Goal: Transaction & Acquisition: Purchase product/service

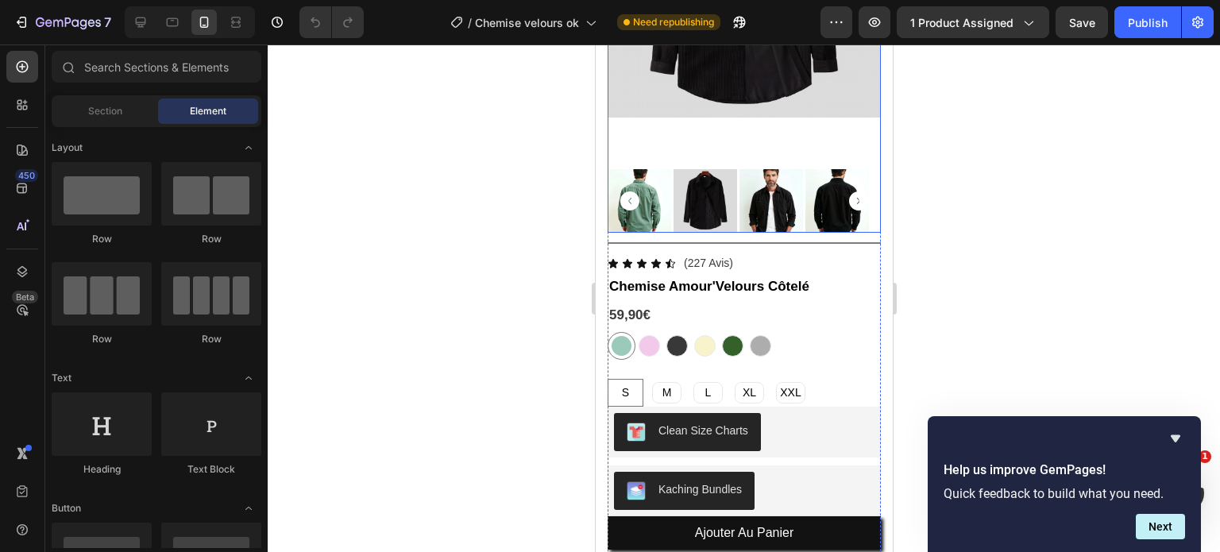
scroll to position [324, 0]
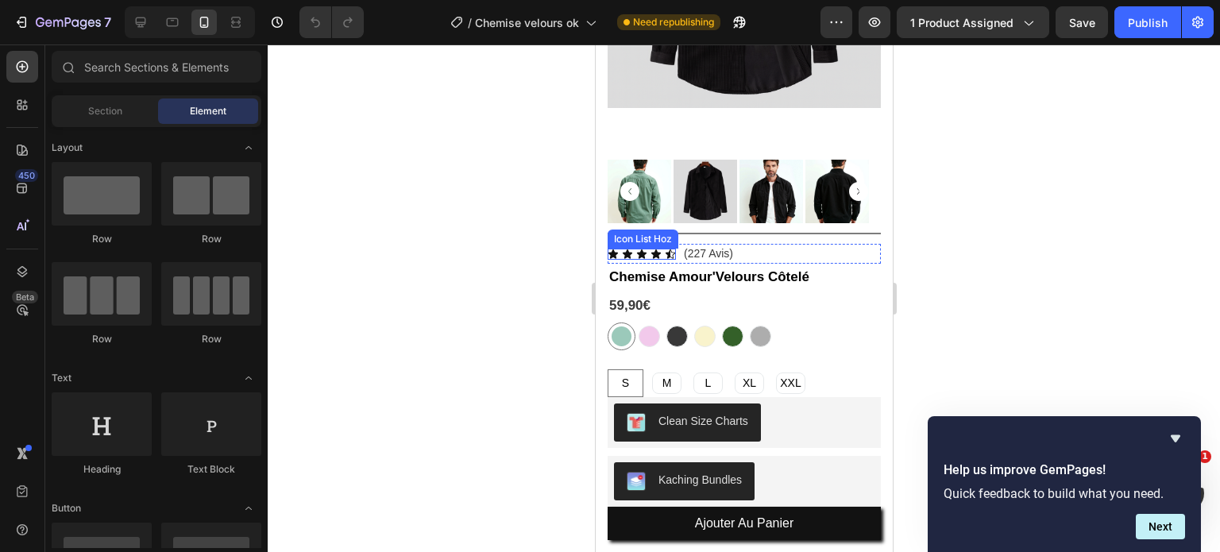
click at [649, 249] on div "Icon Icon Icon Icon Icon" at bounding box center [641, 254] width 68 height 11
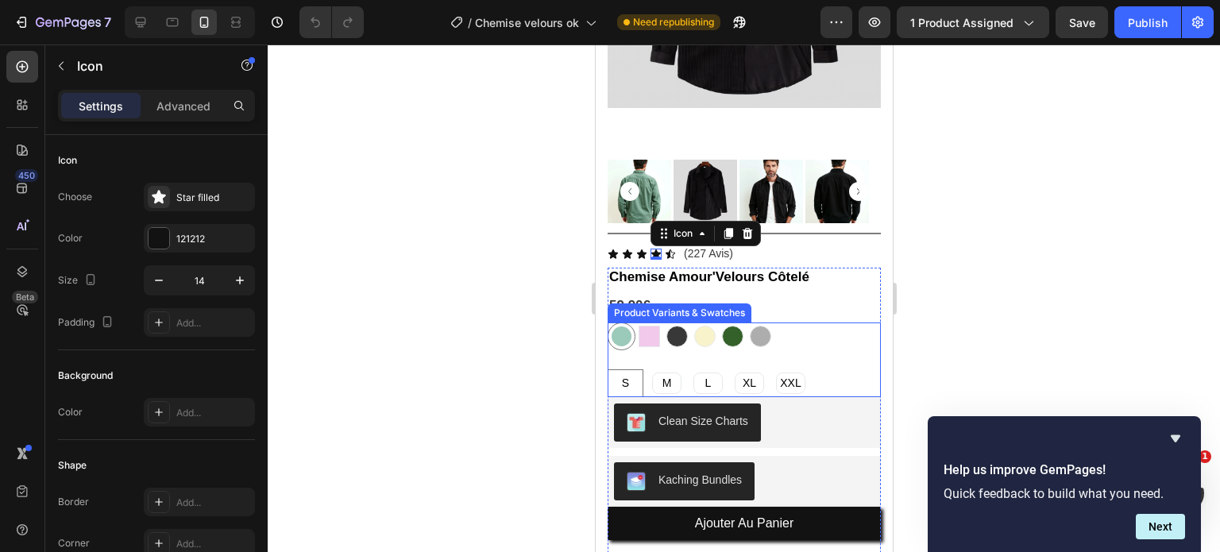
click at [655, 326] on div at bounding box center [648, 336] width 21 height 21
click at [635, 323] on input "Rose pâle Rose pâle" at bounding box center [634, 322] width 1 height 1
radio input "true"
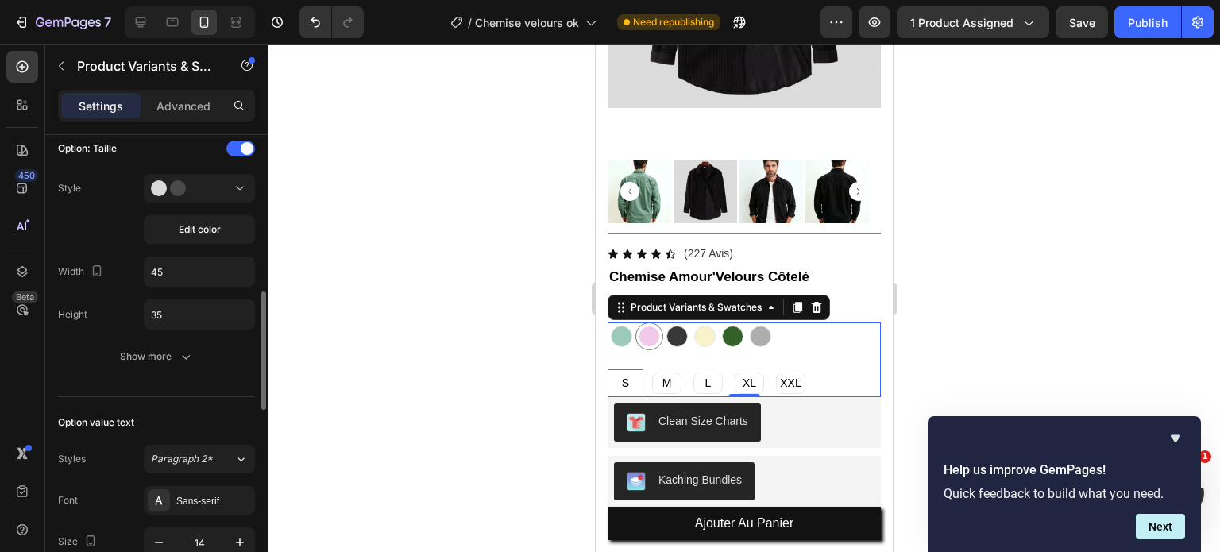
scroll to position [597, 0]
click at [140, 341] on button "Show more" at bounding box center [156, 352] width 197 height 29
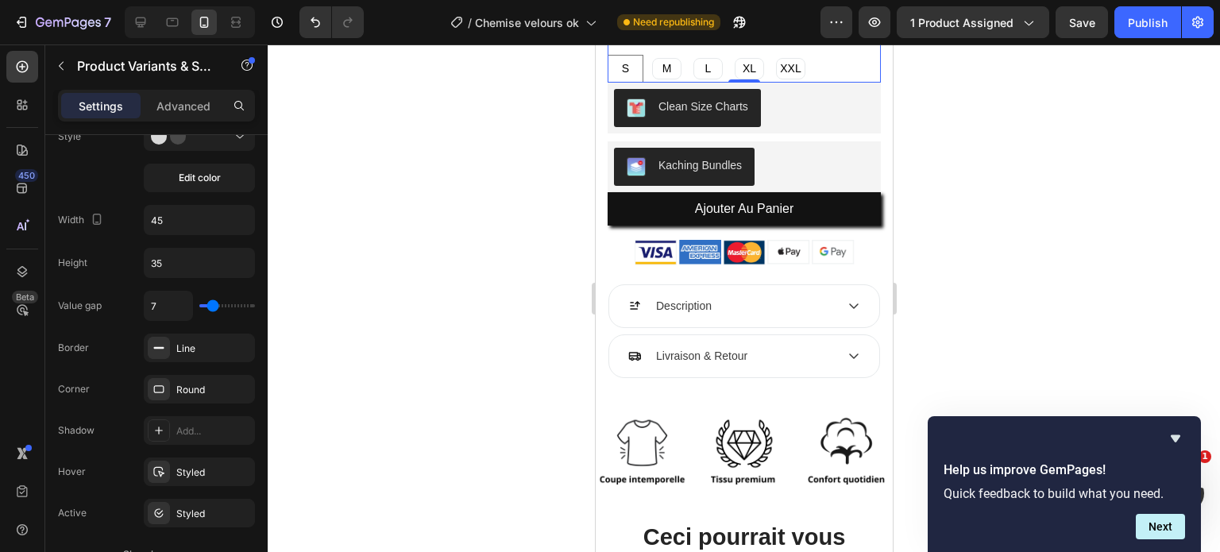
scroll to position [639, 0]
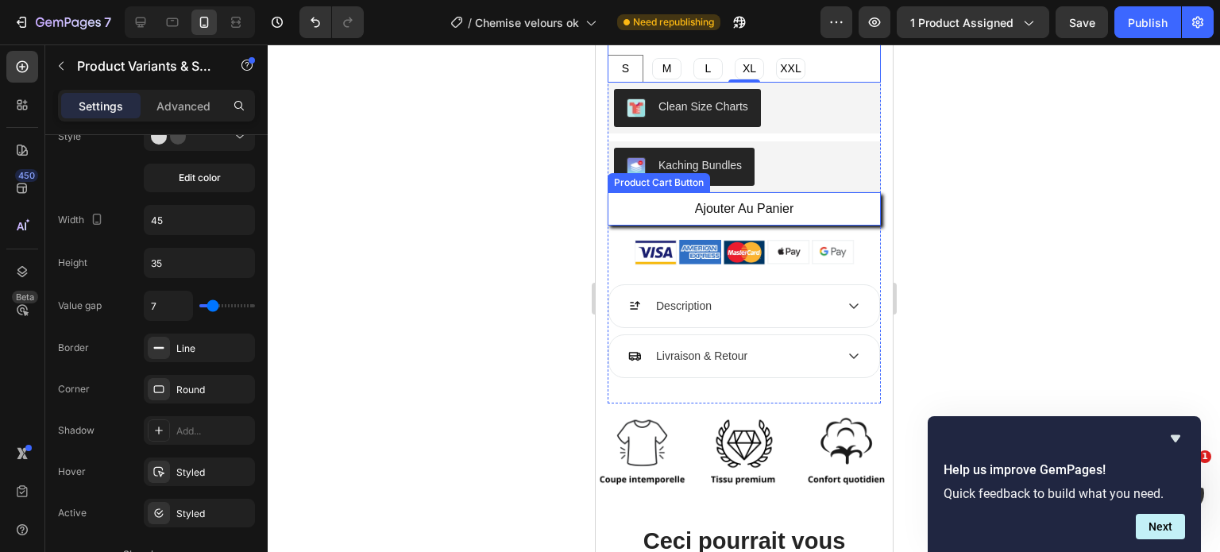
click at [682, 192] on button "Ajouter au panier" at bounding box center [743, 208] width 273 height 33
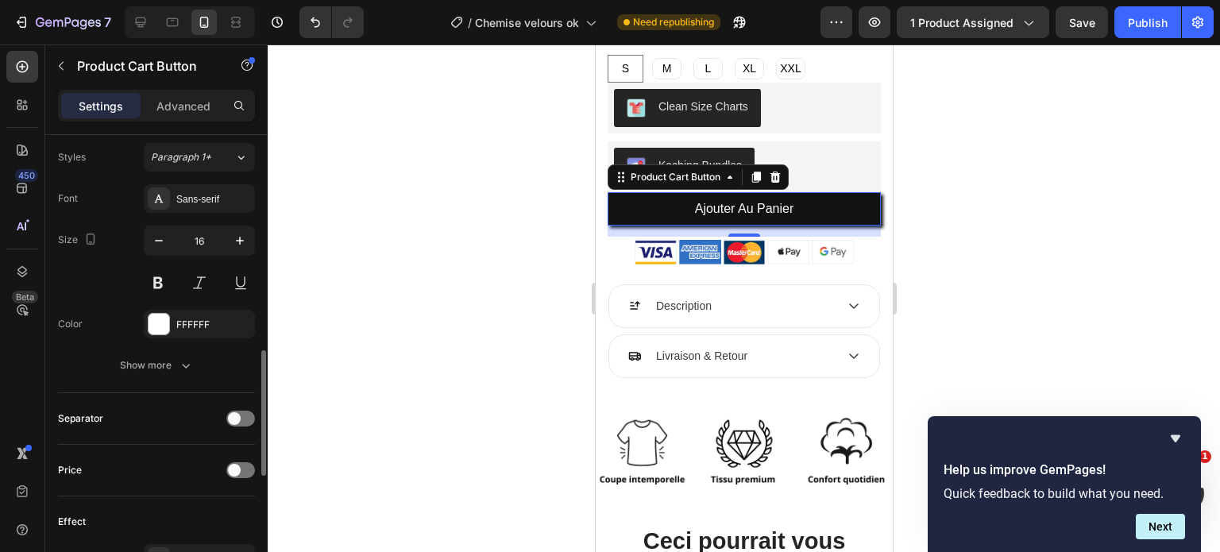
scroll to position [786, 0]
click at [137, 365] on div "Show more" at bounding box center [157, 364] width 74 height 16
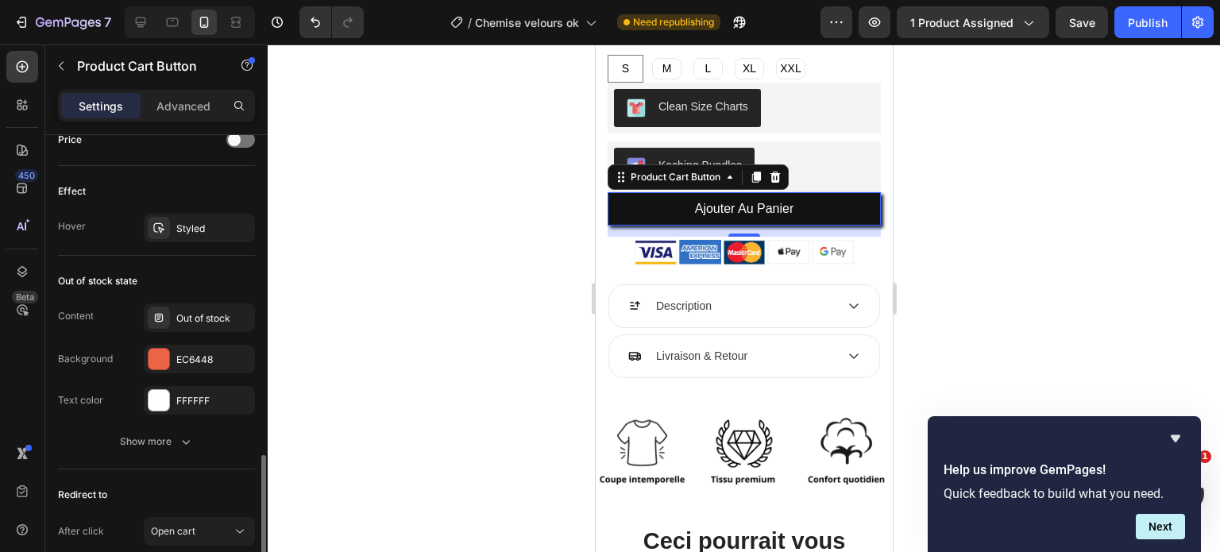
scroll to position [1325, 0]
click at [156, 436] on div "Show more" at bounding box center [157, 442] width 74 height 16
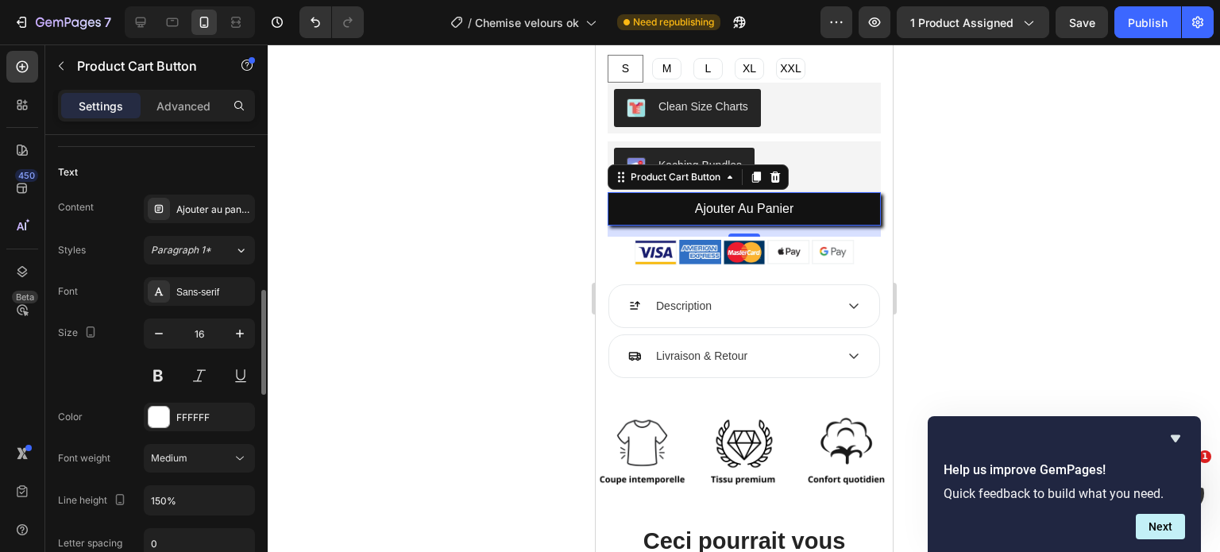
scroll to position [690, 0]
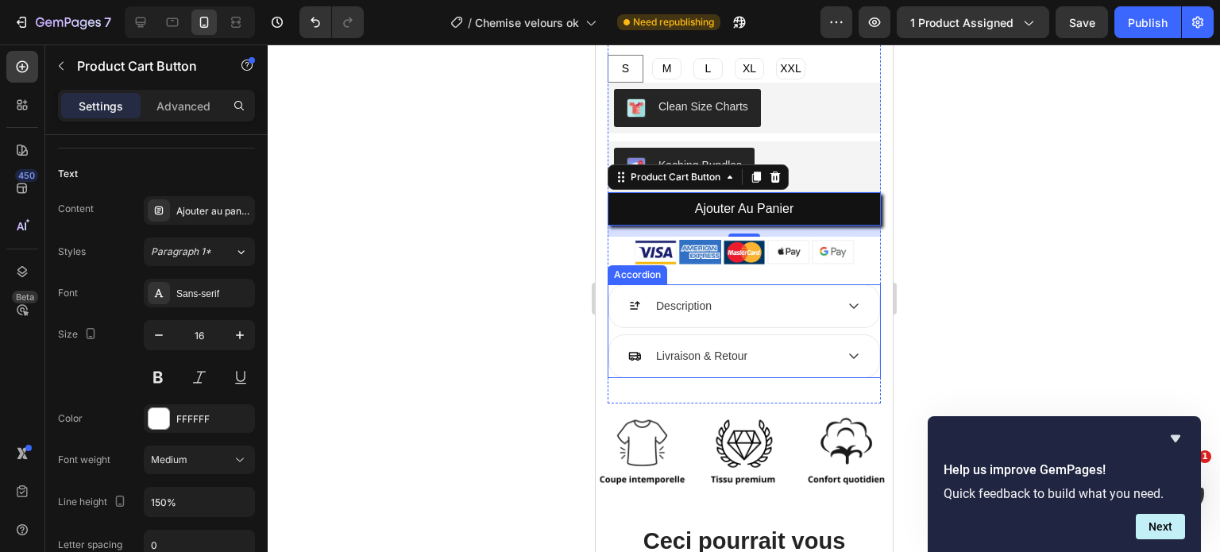
click at [833, 341] on div "Livraison & Retour" at bounding box center [743, 356] width 270 height 42
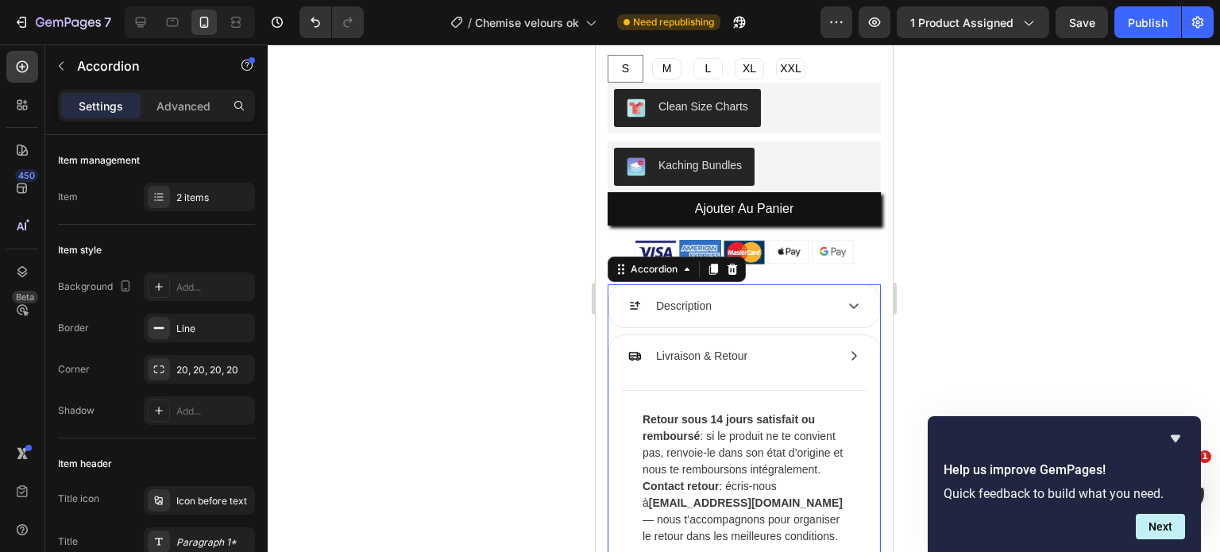
scroll to position [705, 0]
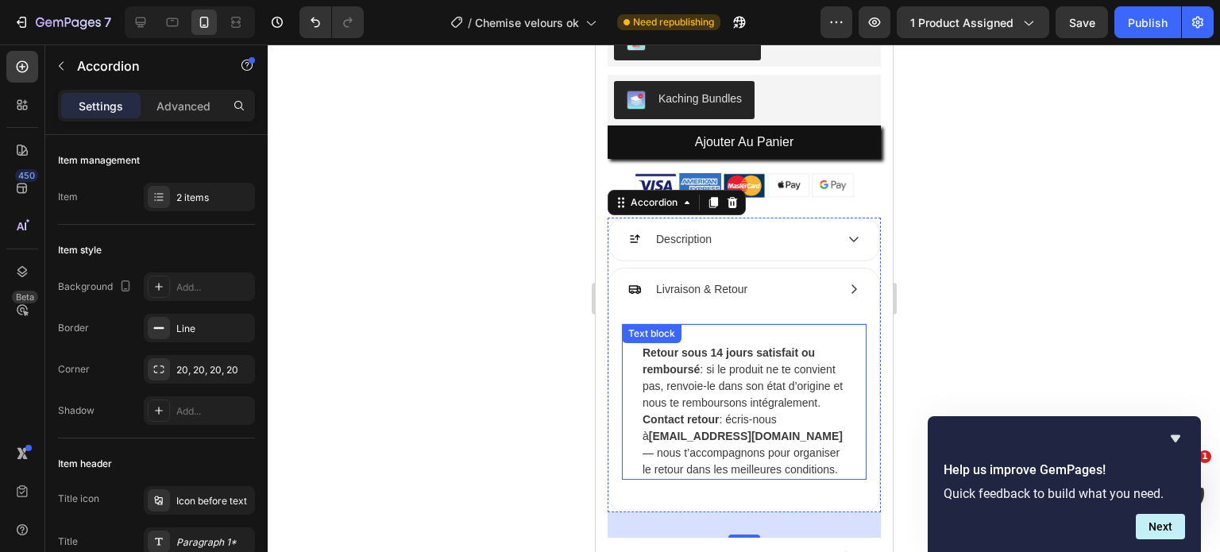
click at [679, 422] on strong "Contact retour" at bounding box center [680, 419] width 76 height 13
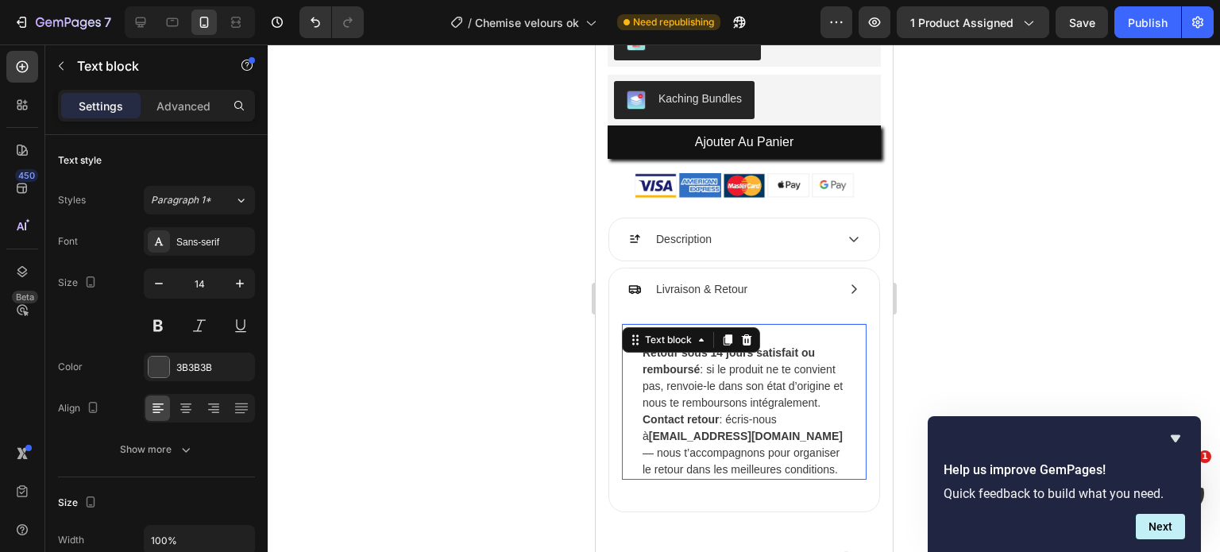
click at [679, 422] on strong "Contact retour" at bounding box center [680, 419] width 76 height 13
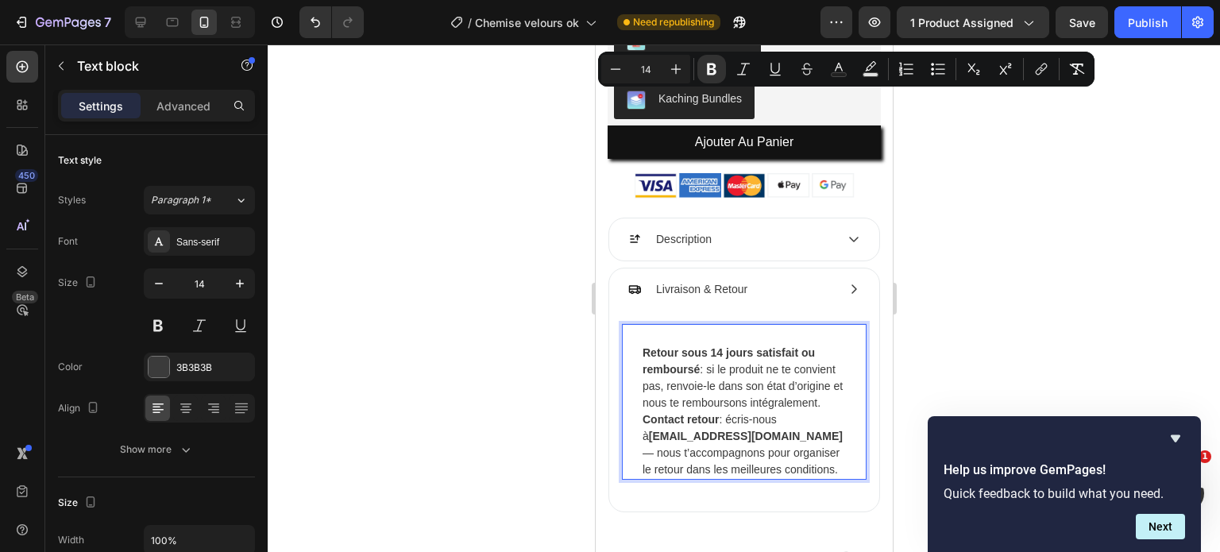
scroll to position [883, 0]
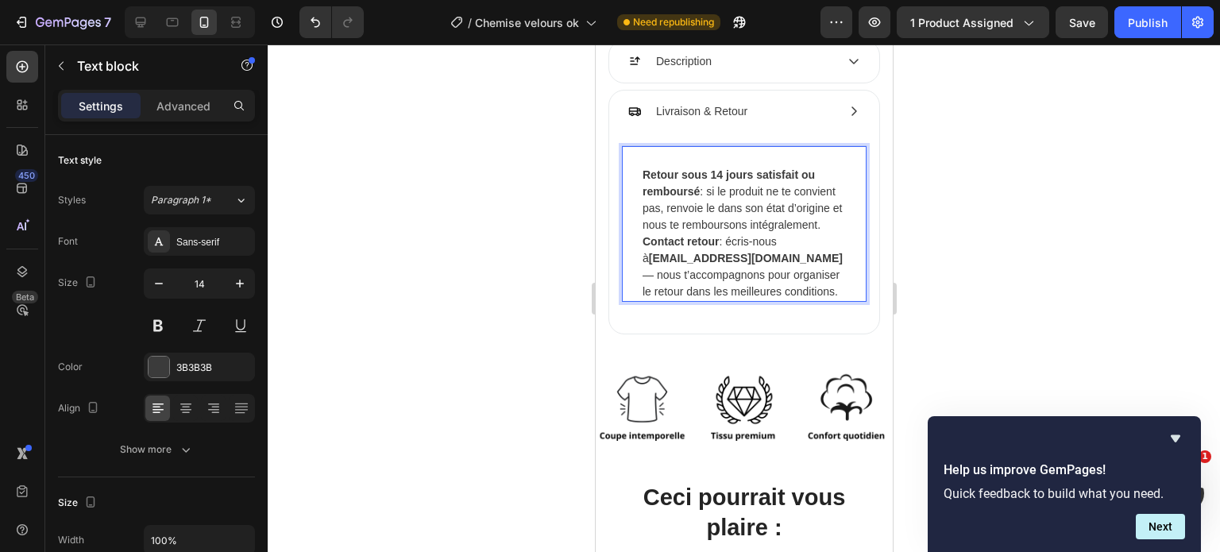
drag, startPoint x: 760, startPoint y: 241, endPoint x: 743, endPoint y: 234, distance: 18.6
click at [743, 234] on p "Contact retour : écris-nous à [EMAIL_ADDRESS][DOMAIN_NAME] — nous t’accompagnon…" at bounding box center [743, 267] width 203 height 67
click at [743, 241] on p "Contact retour : écris-nous à [EMAIL_ADDRESS][DOMAIN_NAME] — nous t’accompagnon…" at bounding box center [743, 267] width 203 height 67
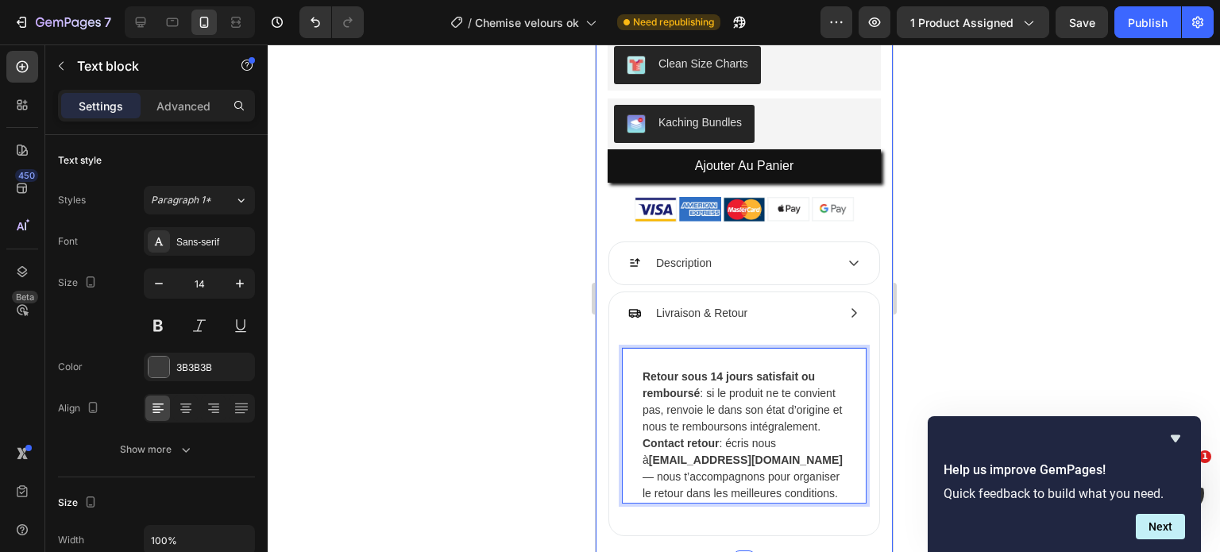
scroll to position [675, 0]
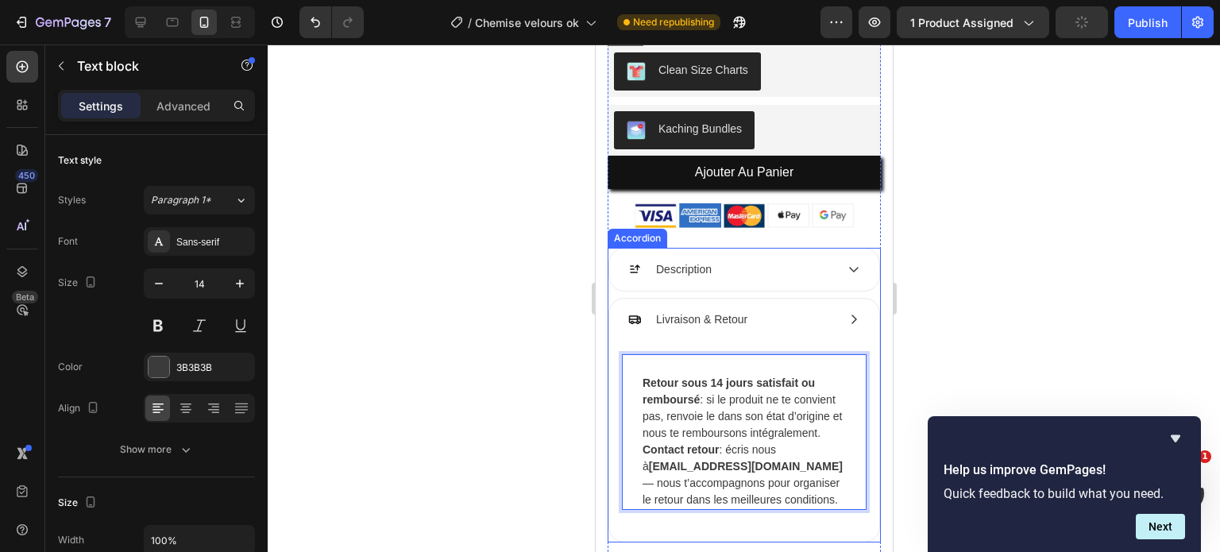
click at [833, 304] on div "Livraison & Retour" at bounding box center [743, 320] width 270 height 42
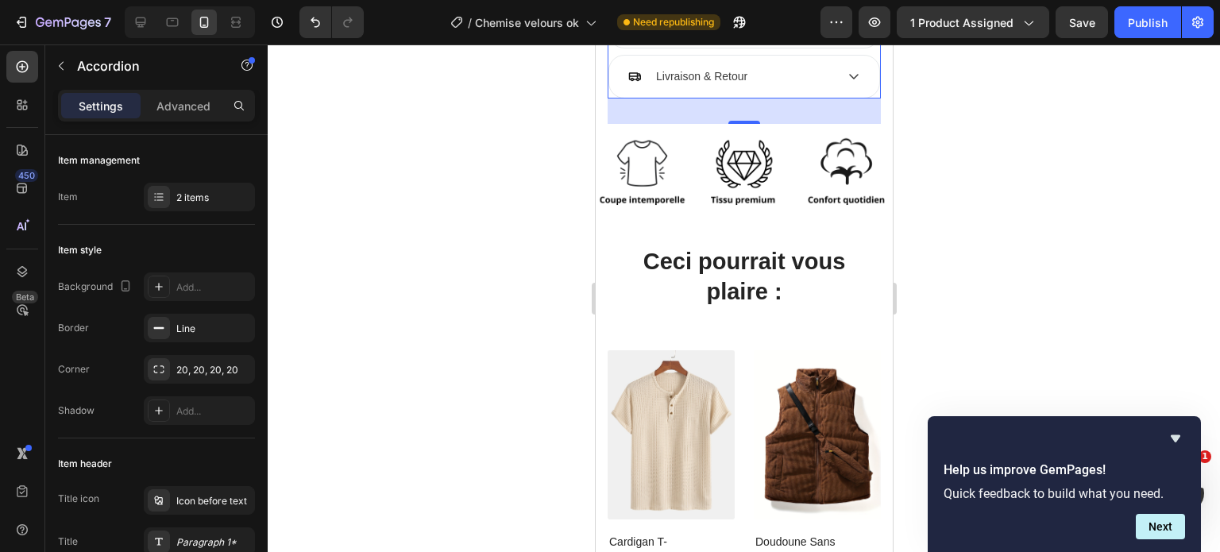
scroll to position [877, 0]
